Goal: Transaction & Acquisition: Subscribe to service/newsletter

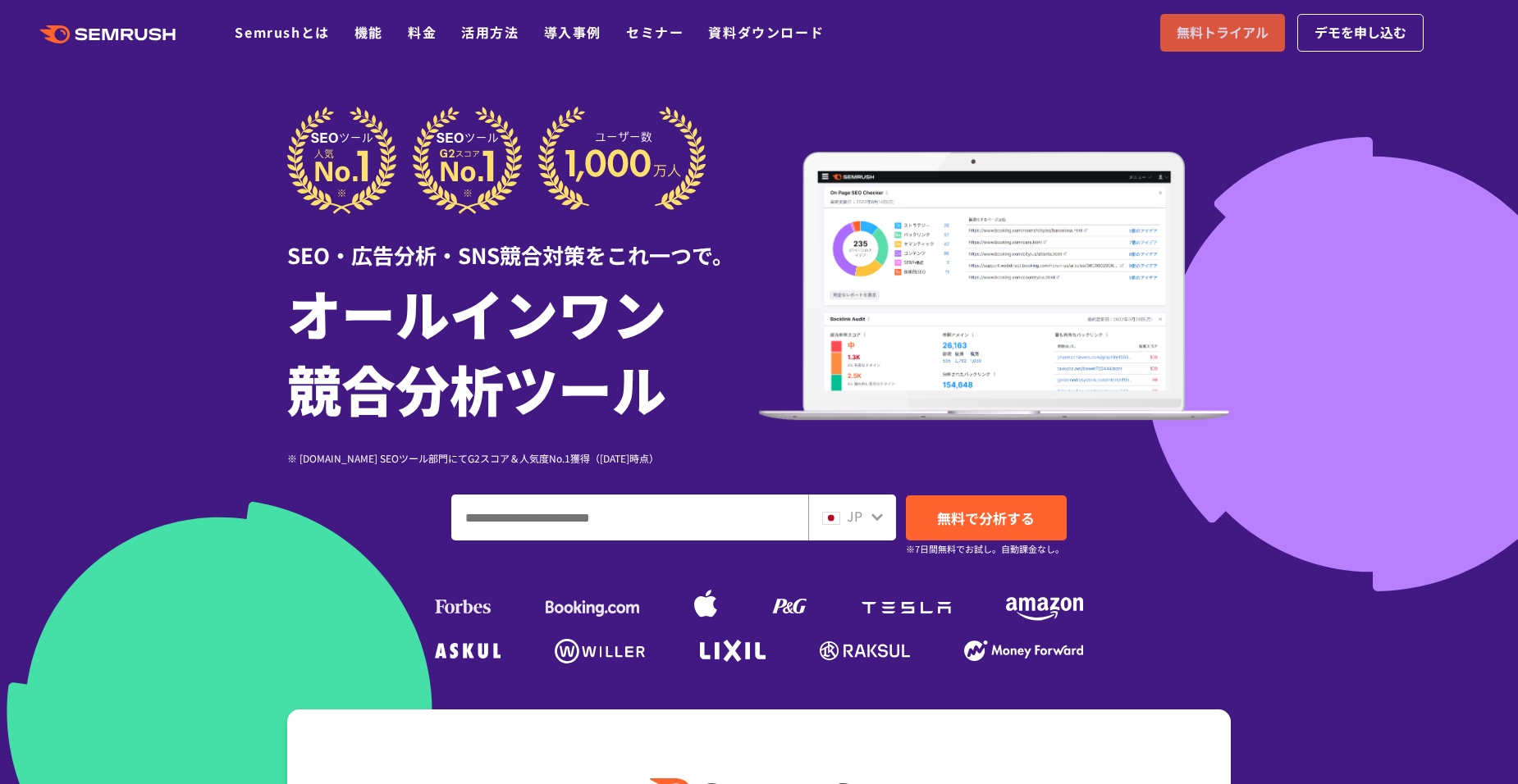
click at [1208, 35] on span "無料トライアル" at bounding box center [1222, 32] width 92 height 22
click at [771, 518] on input "ドメイン、キーワードまたはURLを入力してください" at bounding box center [629, 517] width 355 height 45
click at [964, 517] on span "無料で分析する" at bounding box center [985, 518] width 98 height 21
